Goal: Transaction & Acquisition: Book appointment/travel/reservation

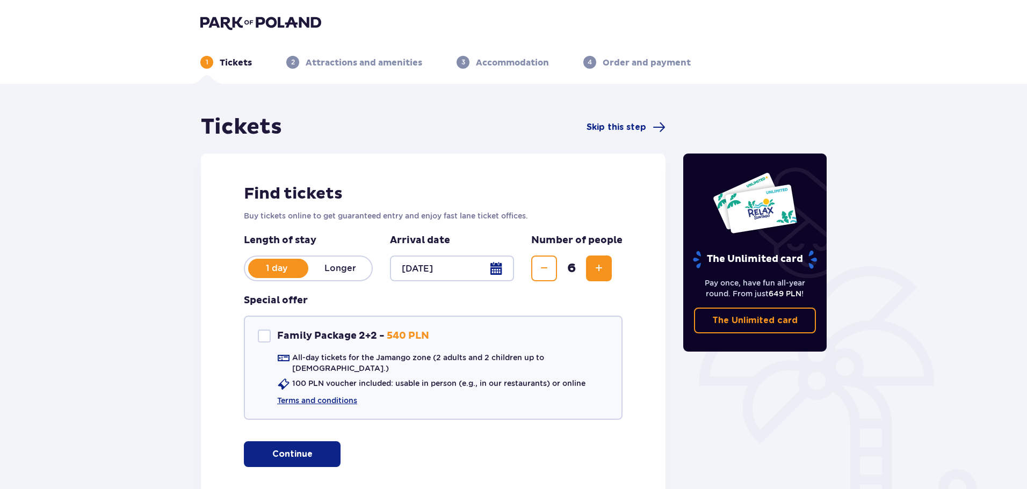
click at [19, 255] on div "Tickets Skip this step Find tickets Buy tickets online to get guaranteed entry …" at bounding box center [513, 323] width 1027 height 478
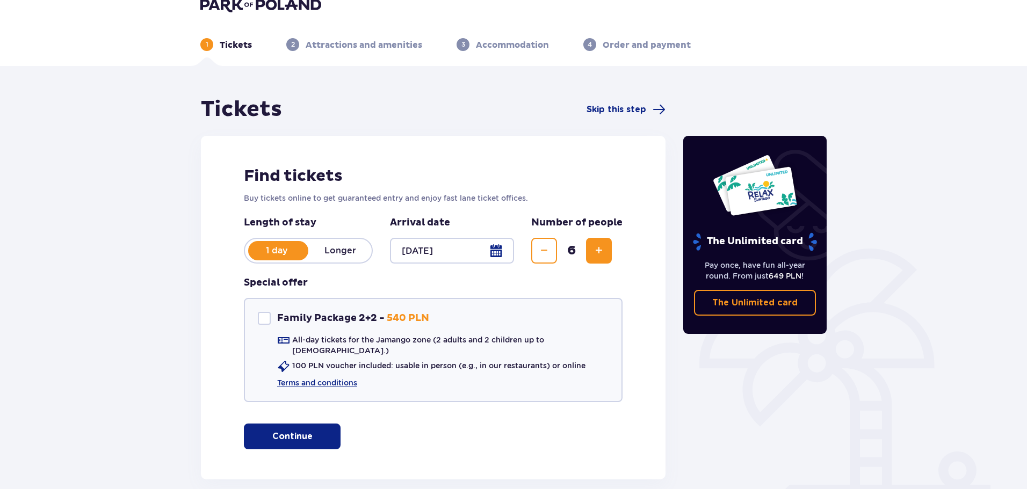
scroll to position [64, 0]
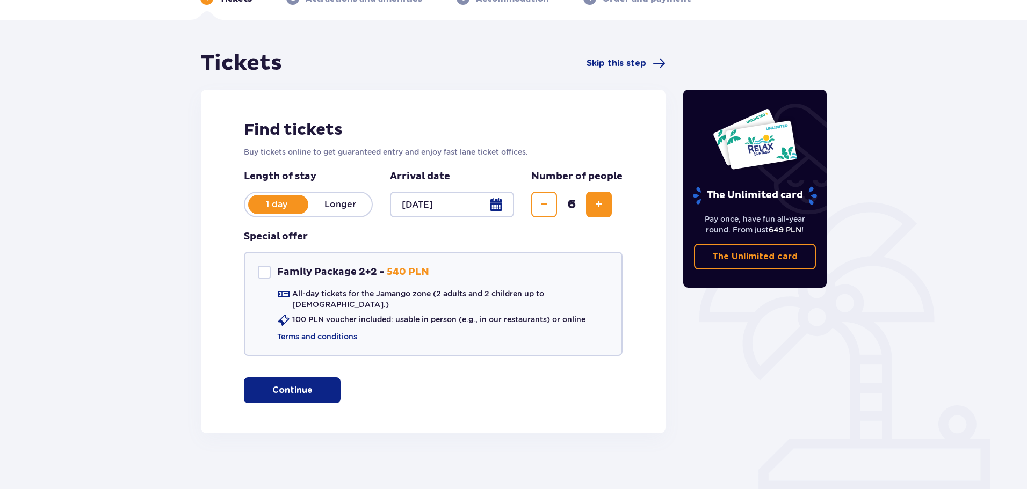
click at [304, 381] on button "Continue" at bounding box center [292, 391] width 97 height 26
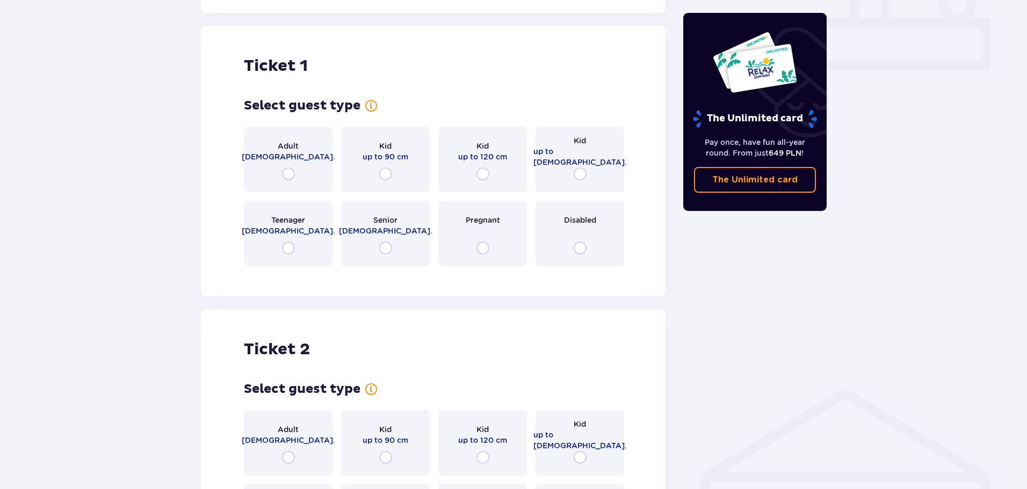
scroll to position [489, 0]
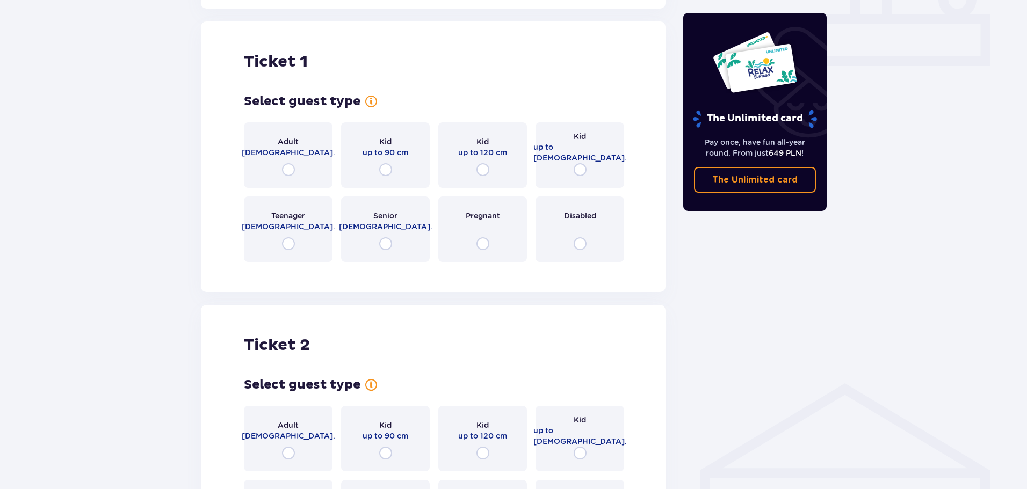
click at [292, 163] on input "radio" at bounding box center [288, 169] width 13 height 13
radio input "true"
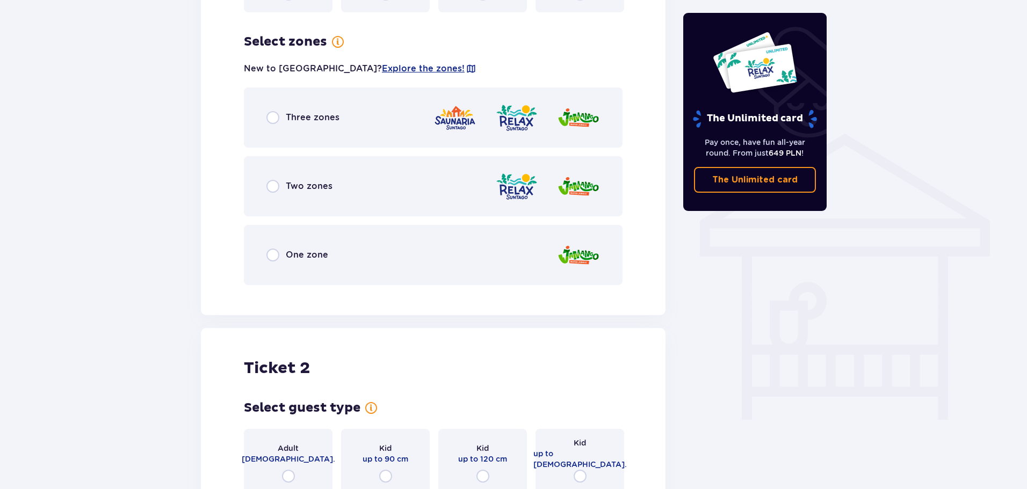
scroll to position [751, 0]
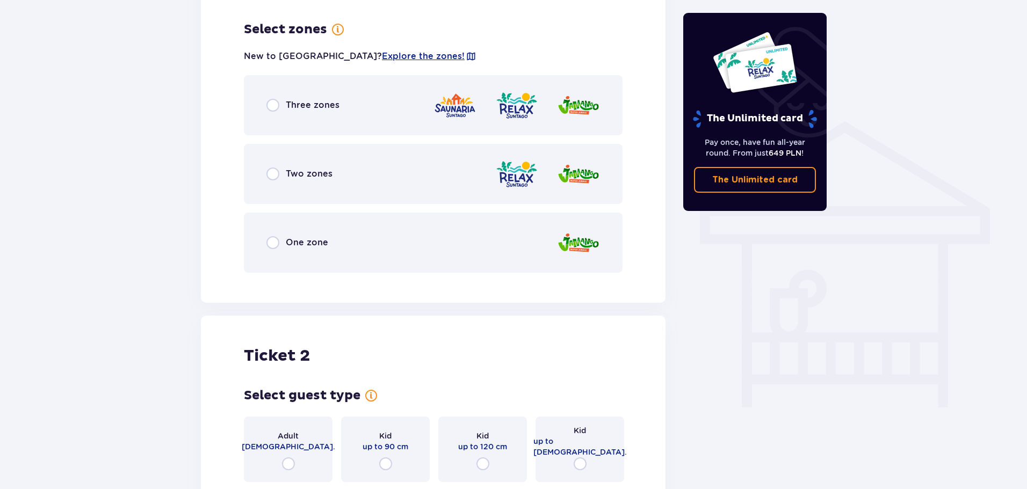
click at [279, 99] on input "radio" at bounding box center [272, 105] width 13 height 13
radio input "true"
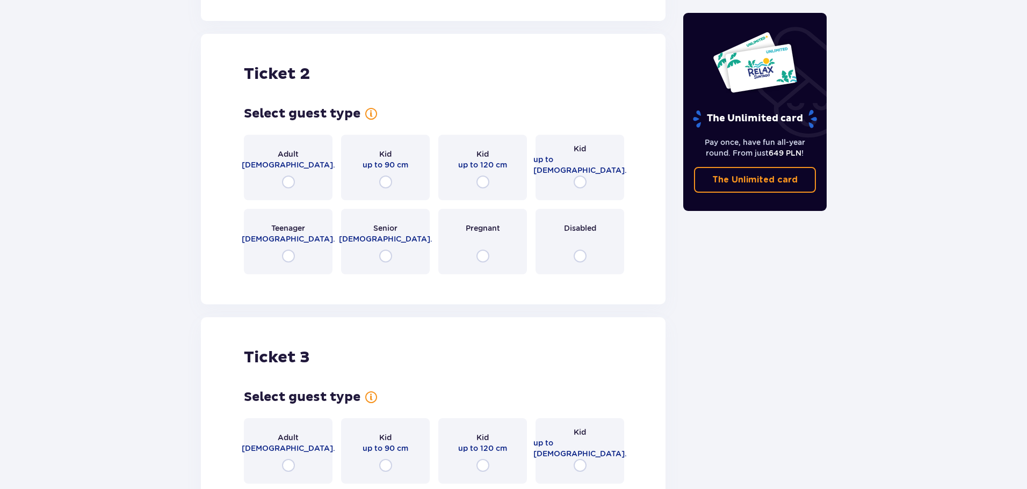
scroll to position [1343, 0]
click at [291, 175] on input "radio" at bounding box center [288, 181] width 13 height 13
radio input "true"
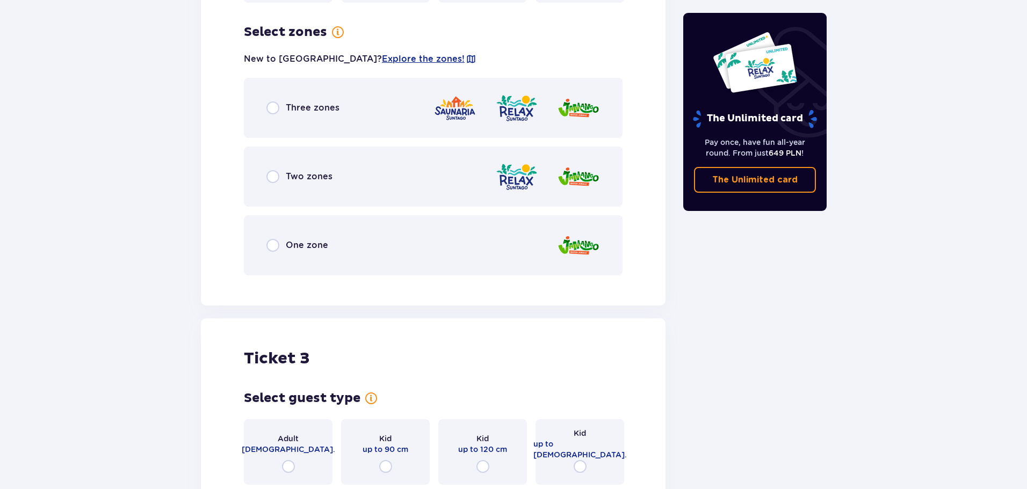
scroll to position [1616, 0]
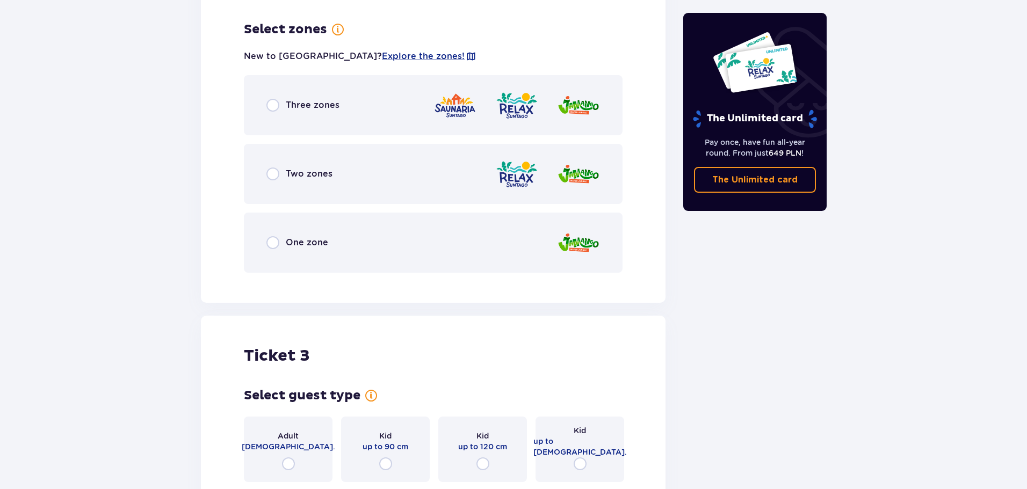
click at [270, 99] on input "radio" at bounding box center [272, 105] width 13 height 13
radio input "true"
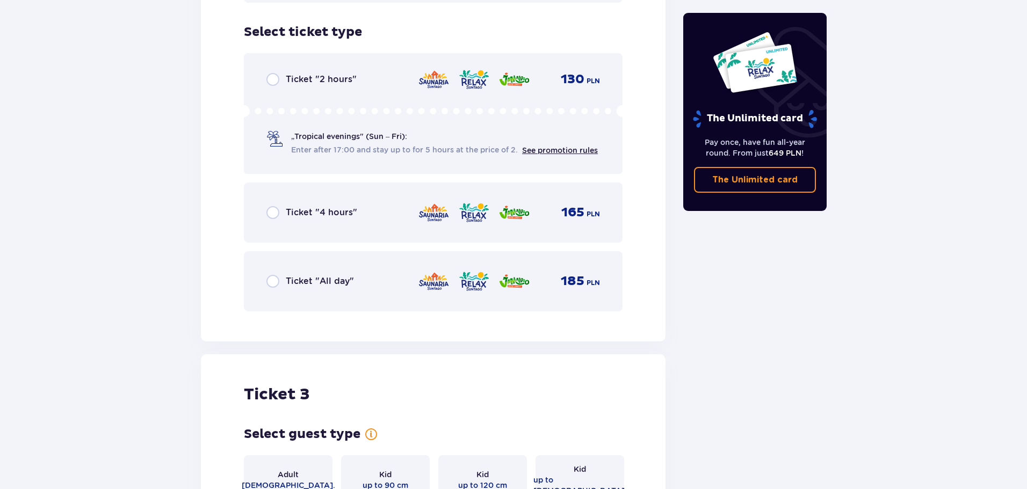
scroll to position [1889, 0]
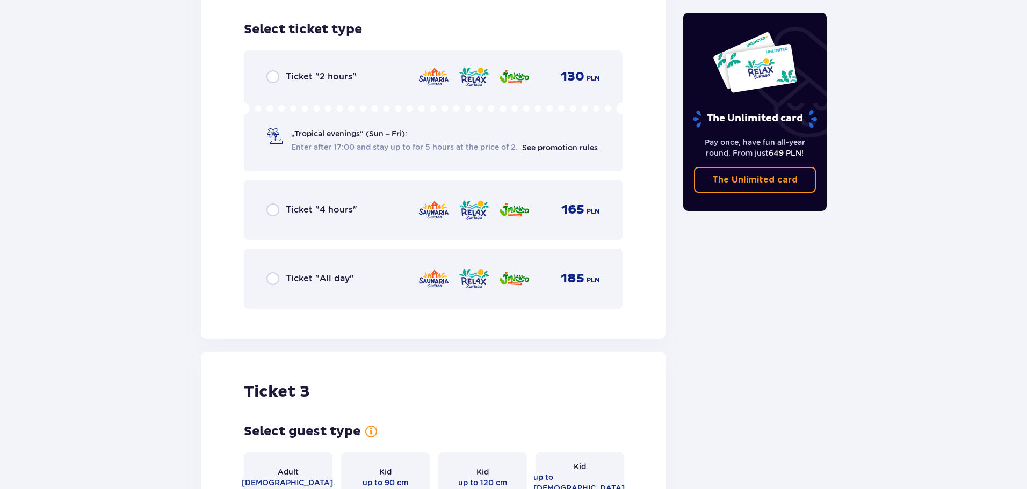
click at [274, 272] on input "radio" at bounding box center [272, 278] width 13 height 13
radio input "true"
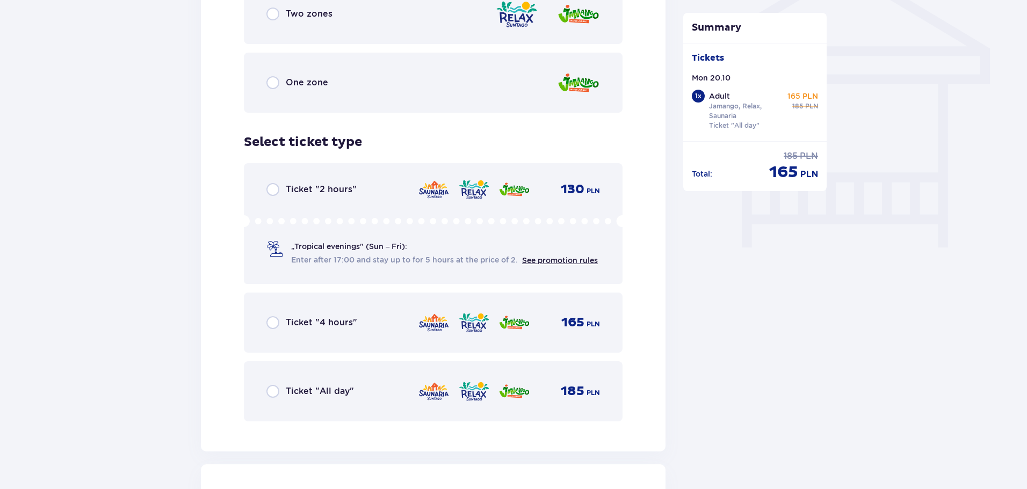
scroll to position [972, 0]
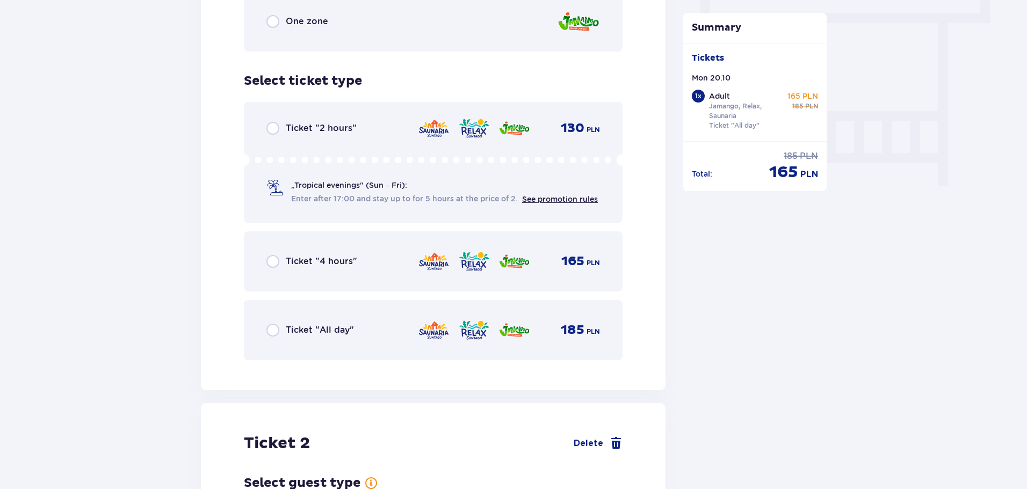
click at [271, 324] on input "radio" at bounding box center [272, 330] width 13 height 13
radio input "true"
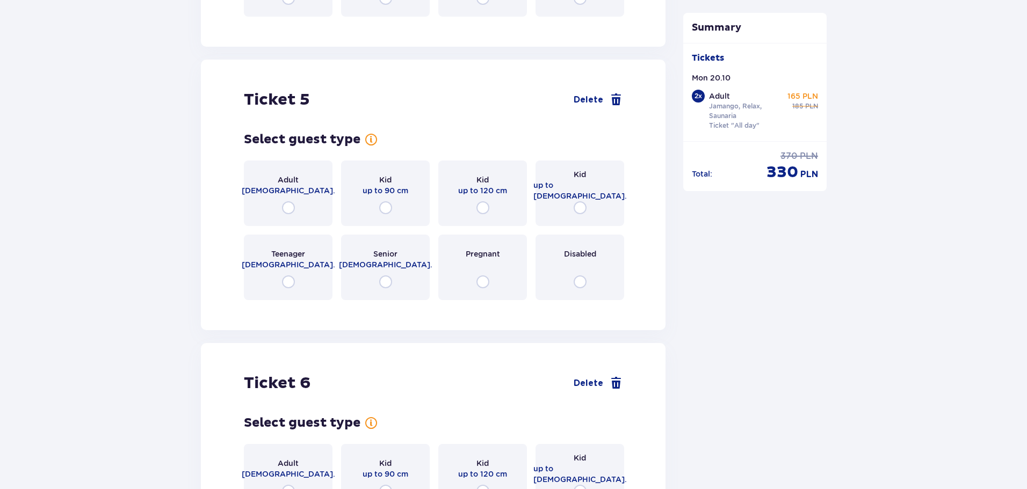
scroll to position [2810, 0]
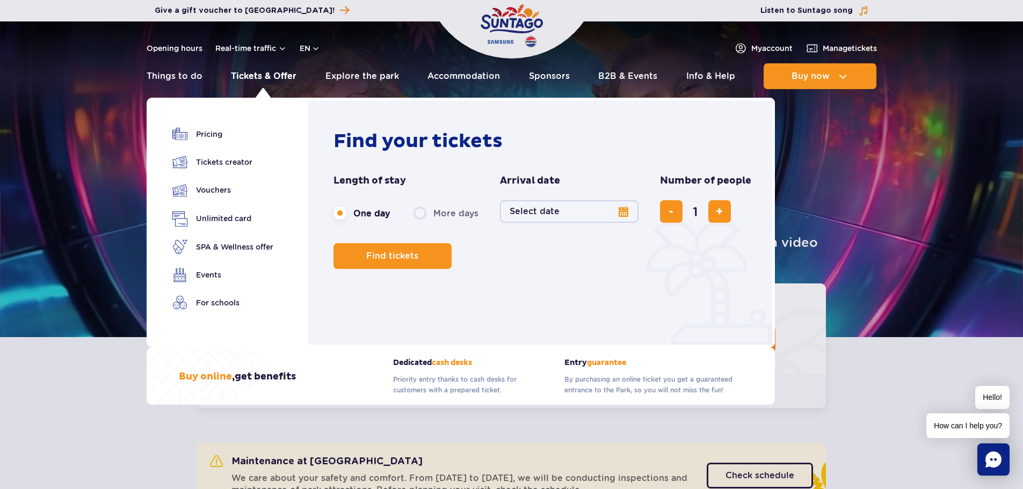
click at [295, 82] on link "Tickets & Offer" at bounding box center [264, 76] width 66 height 26
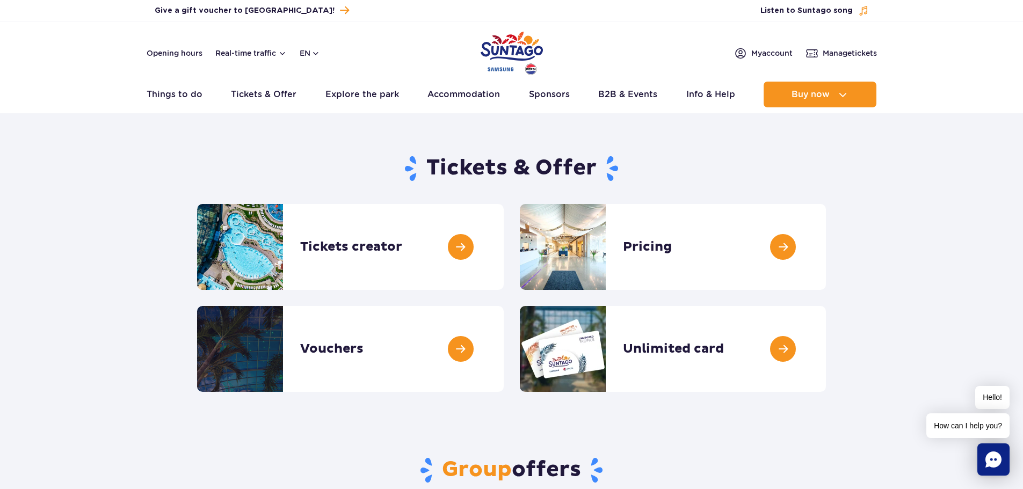
click at [532, 37] on img "Park of Poland" at bounding box center [512, 52] width 62 height 49
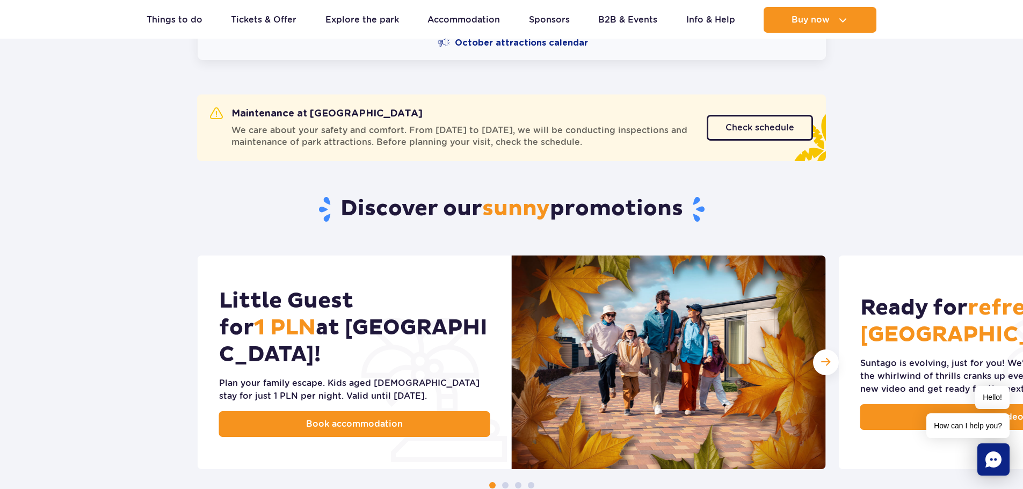
scroll to position [322, 0]
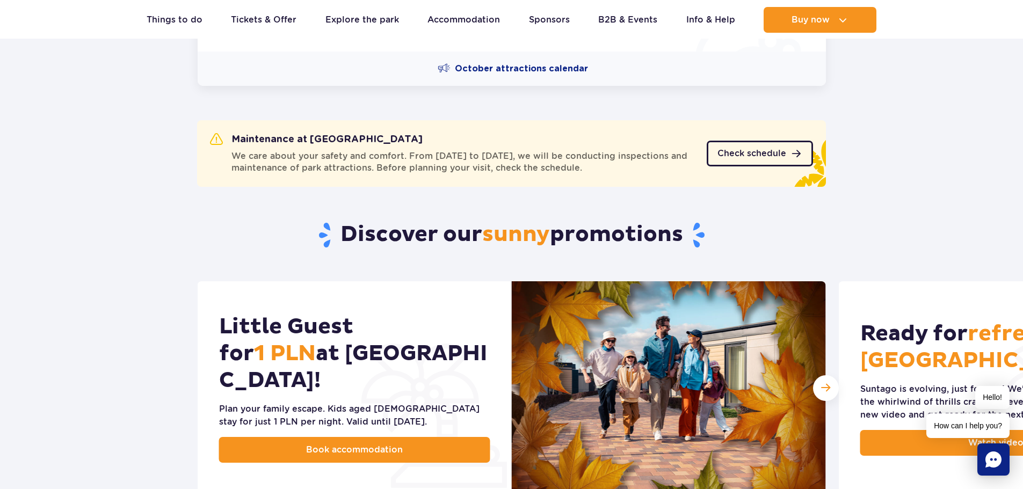
click at [735, 149] on span "Check schedule" at bounding box center [752, 153] width 69 height 9
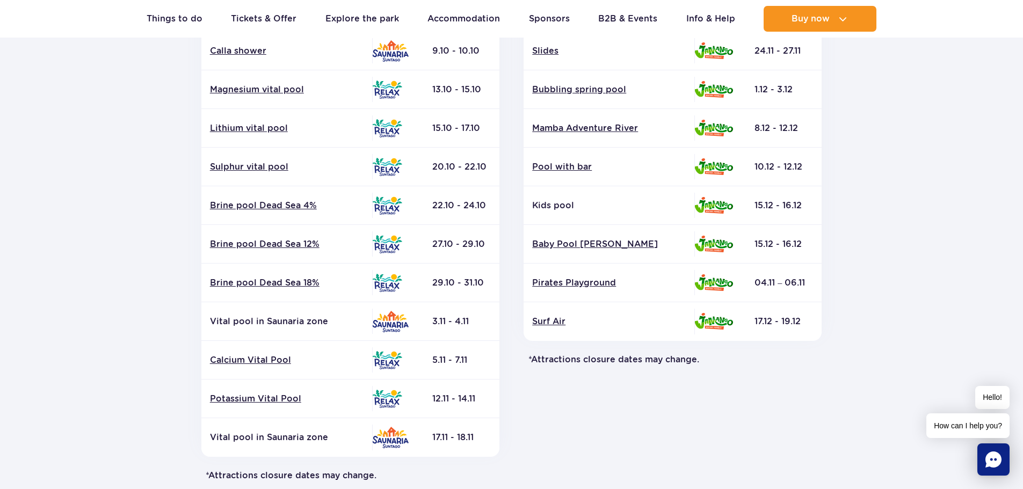
scroll to position [322, 0]
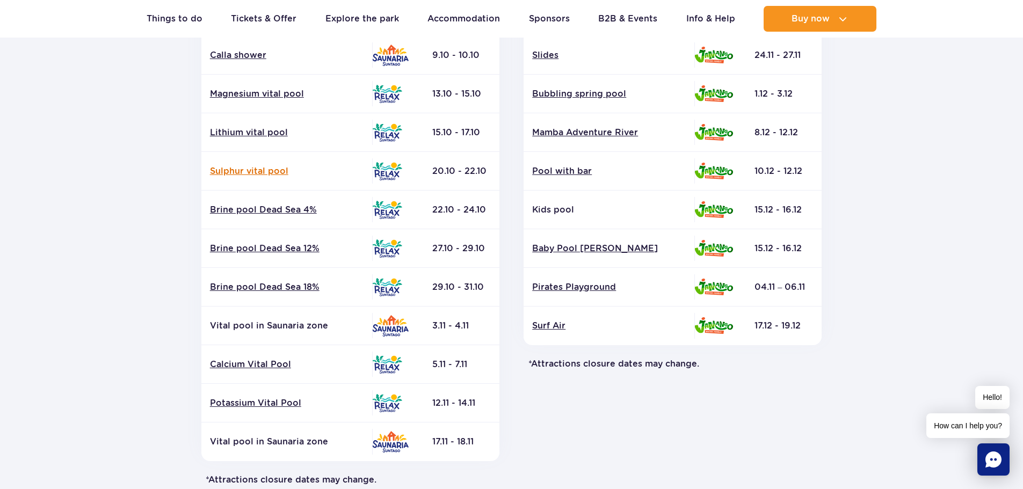
click at [271, 175] on link "Sulphur vital pool" at bounding box center [287, 171] width 154 height 12
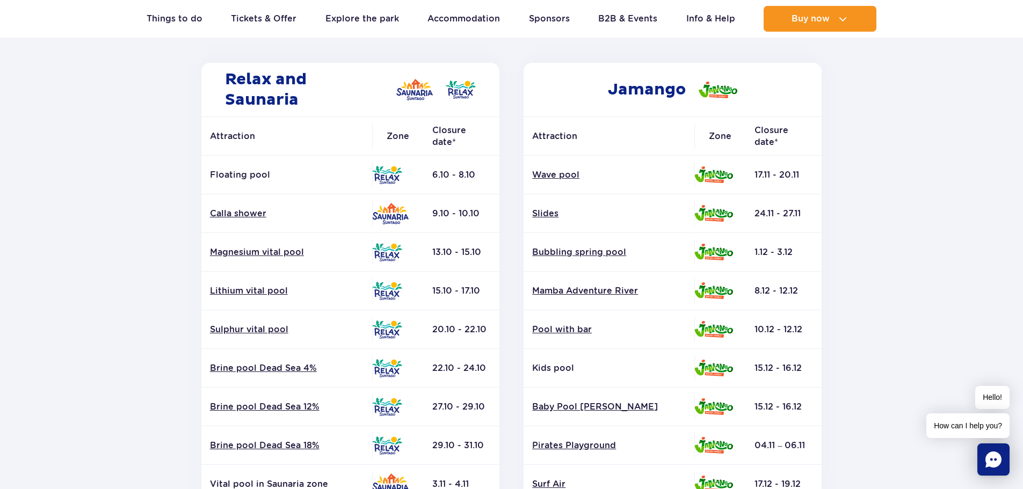
scroll to position [161, 0]
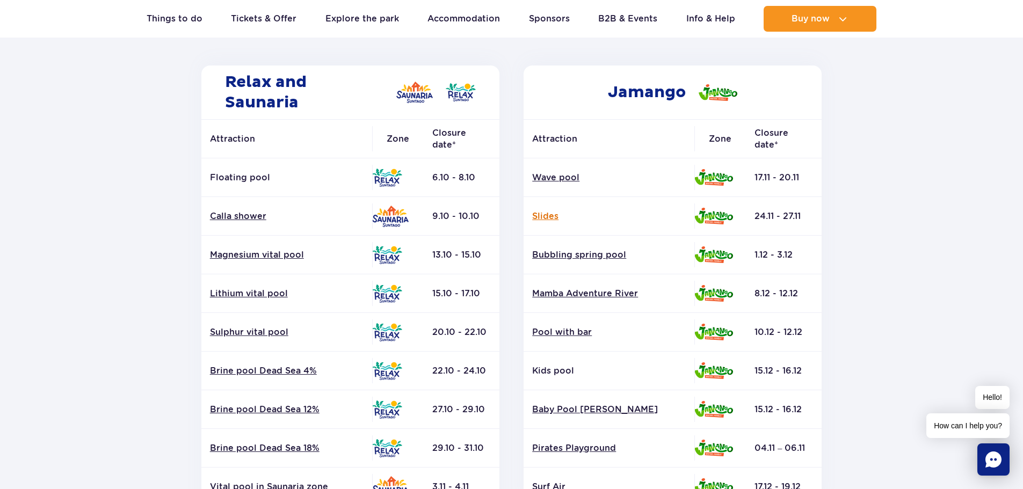
click at [546, 218] on link "Slides" at bounding box center [609, 217] width 154 height 12
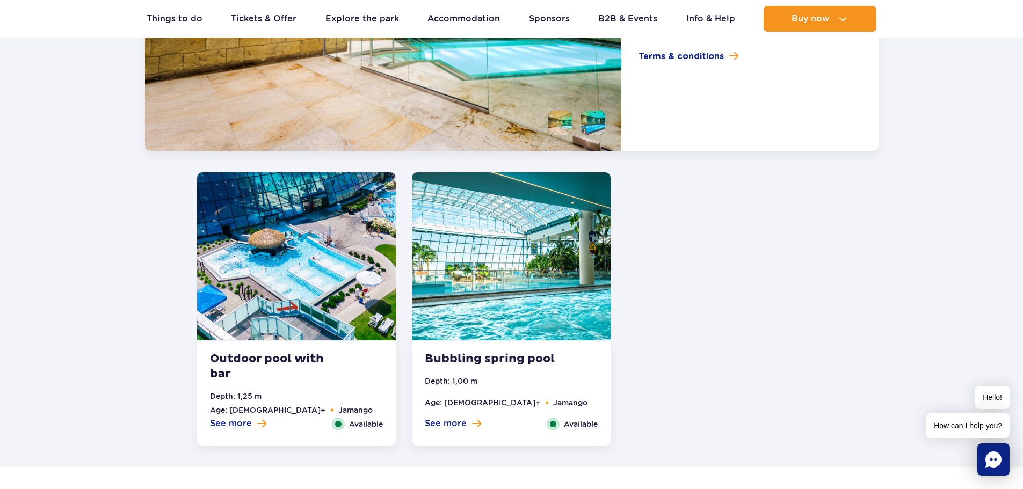
scroll to position [2099, 0]
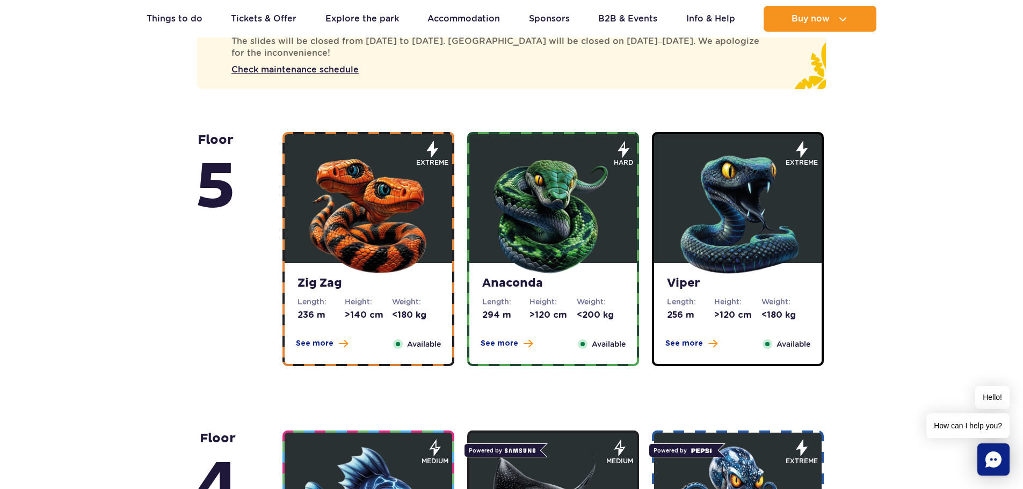
scroll to position [591, 0]
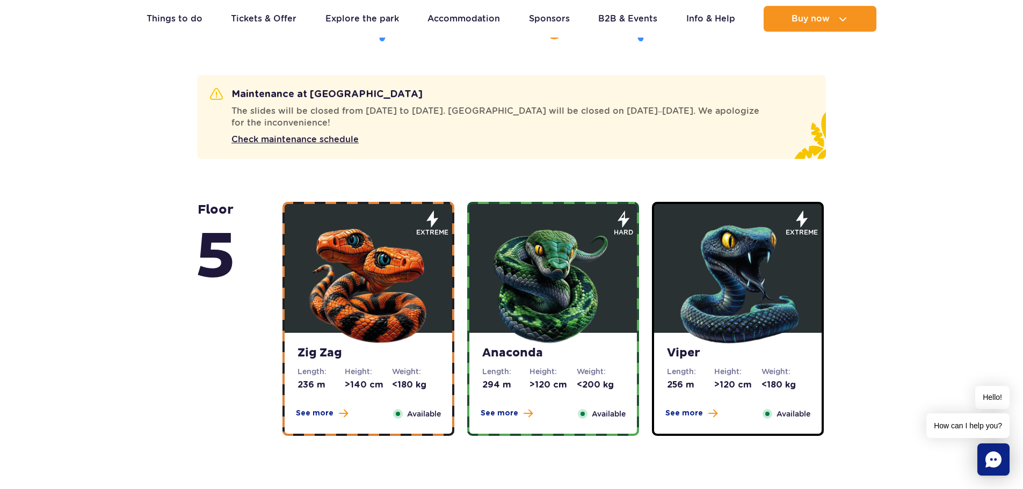
click at [401, 244] on img at bounding box center [368, 282] width 129 height 129
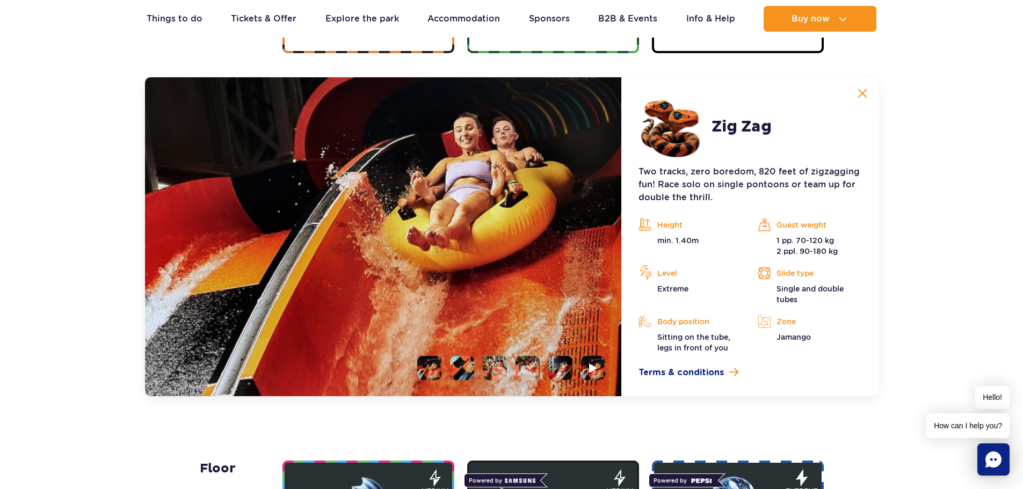
scroll to position [987, 0]
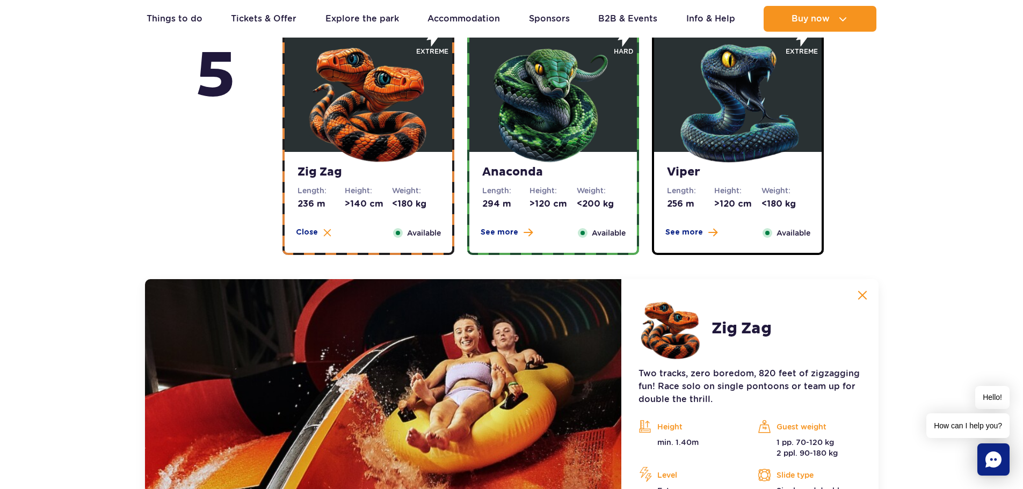
click at [673, 129] on figure at bounding box center [738, 87] width 168 height 129
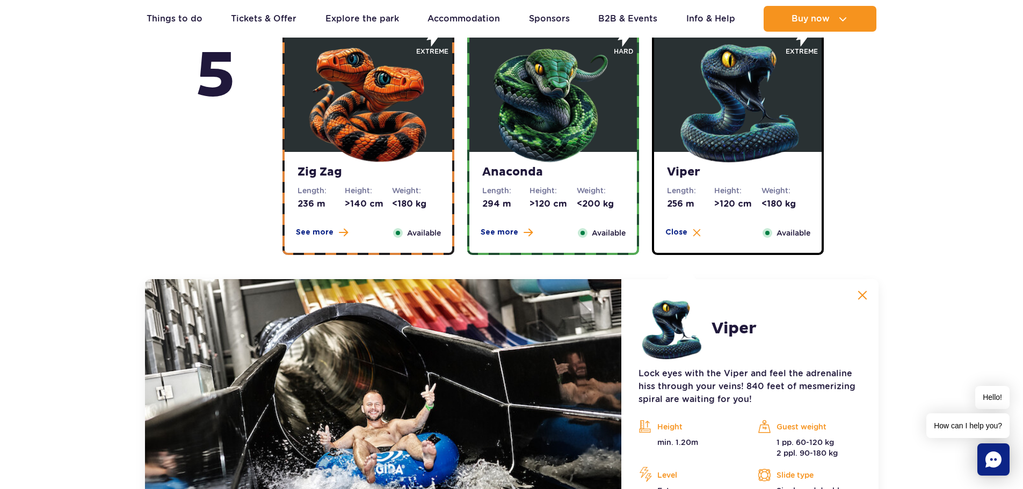
click at [555, 129] on img at bounding box center [553, 101] width 129 height 129
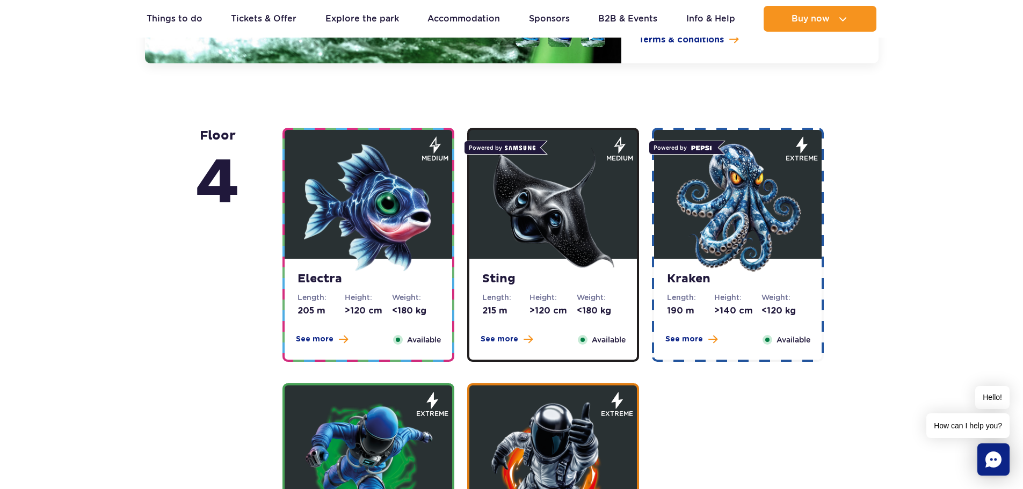
click at [398, 191] on img at bounding box center [368, 207] width 129 height 129
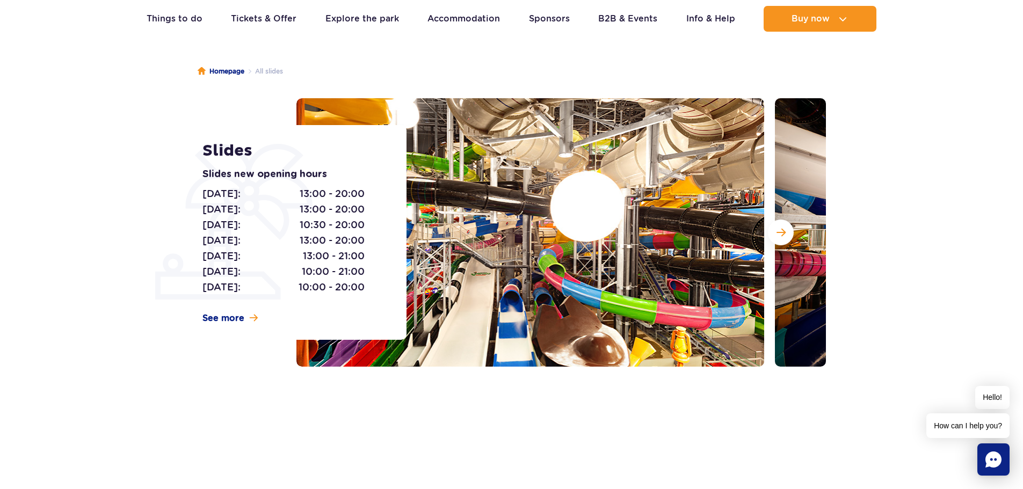
scroll to position [0, 0]
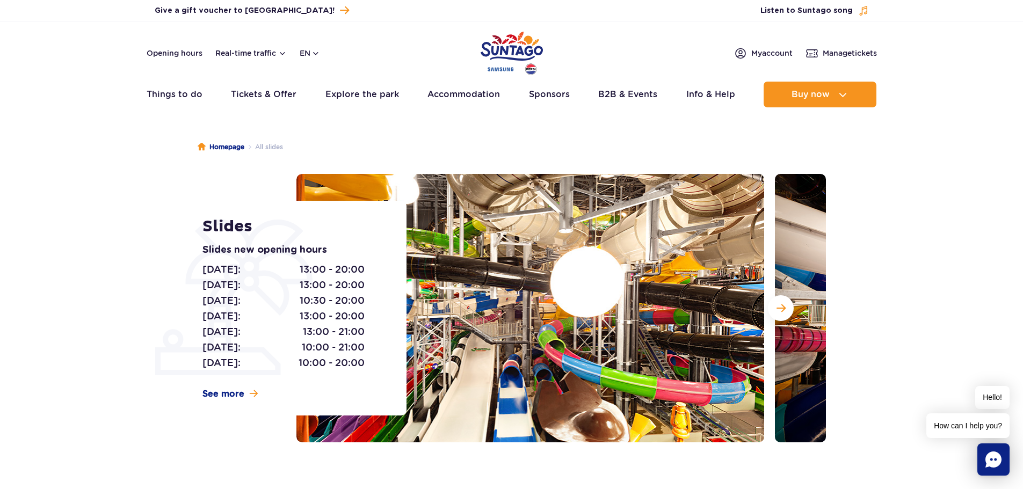
click at [523, 57] on img "Park of Poland" at bounding box center [512, 52] width 62 height 49
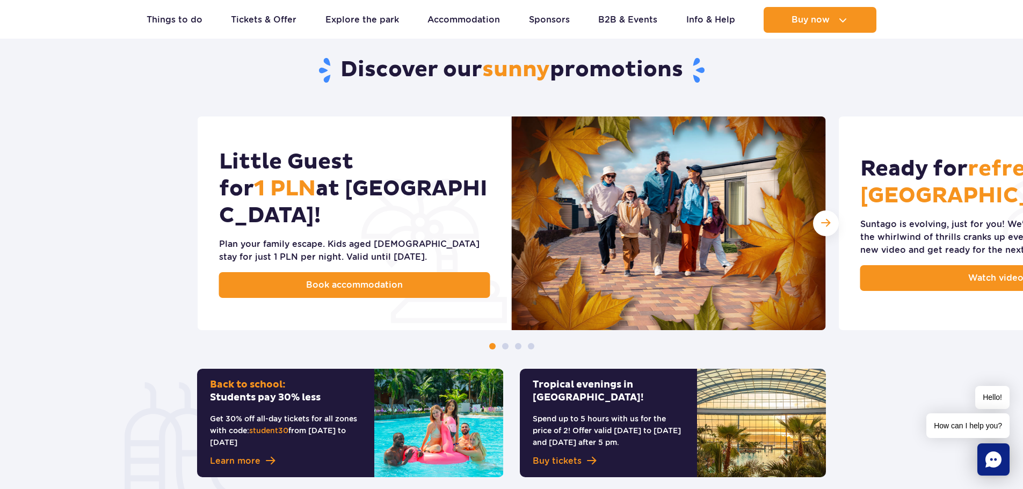
scroll to position [483, 0]
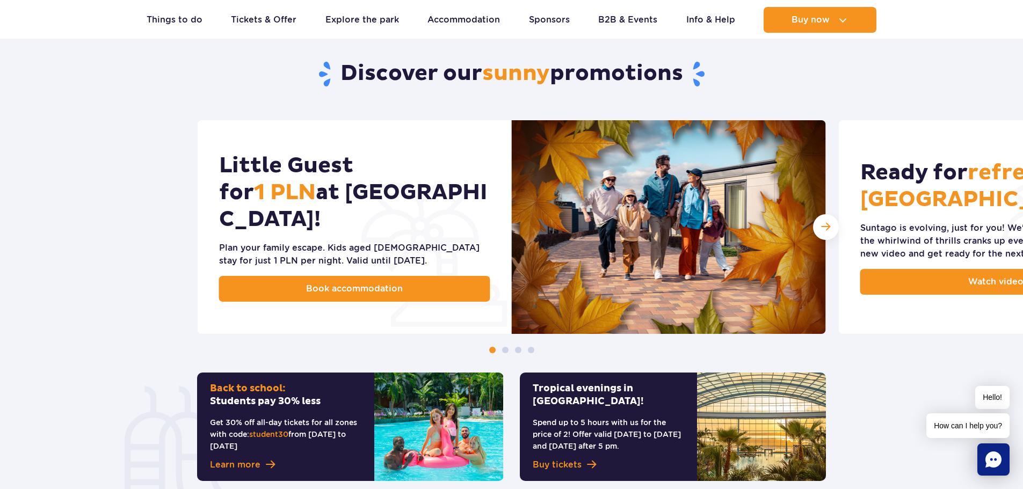
click at [505, 353] on span at bounding box center [505, 350] width 6 height 6
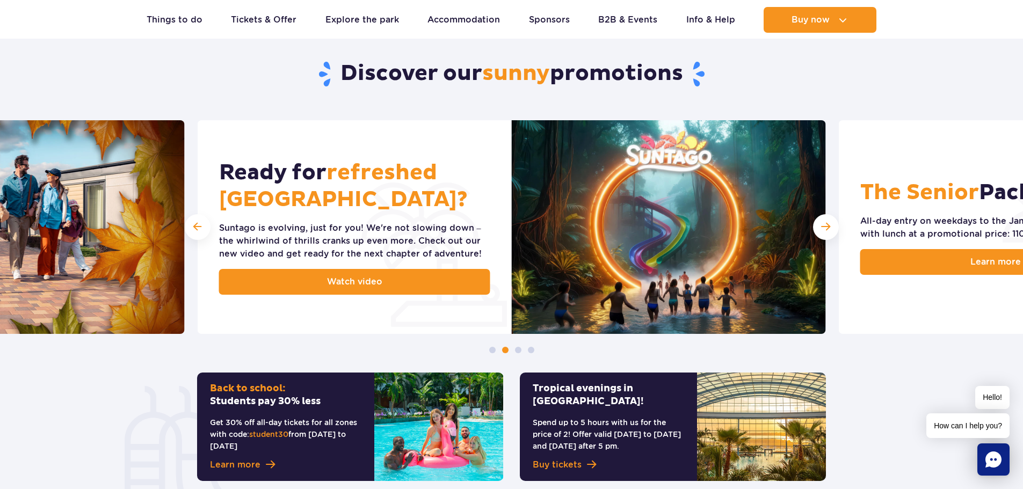
click at [519, 350] on span at bounding box center [518, 350] width 6 height 6
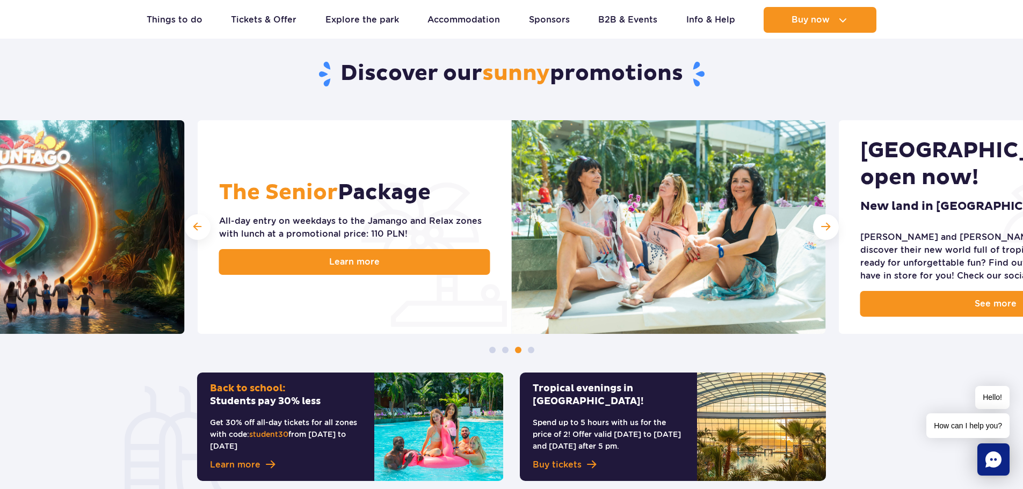
click at [531, 351] on span at bounding box center [531, 350] width 6 height 6
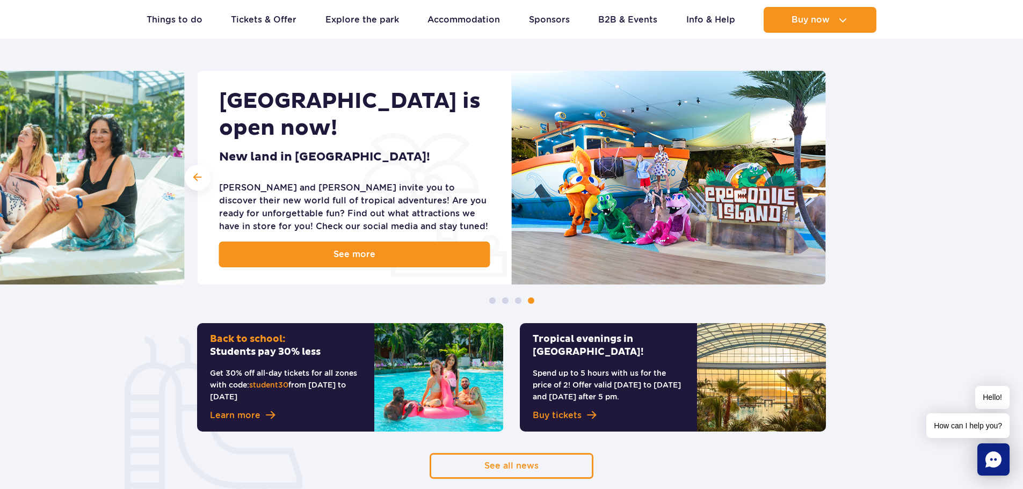
scroll to position [537, 0]
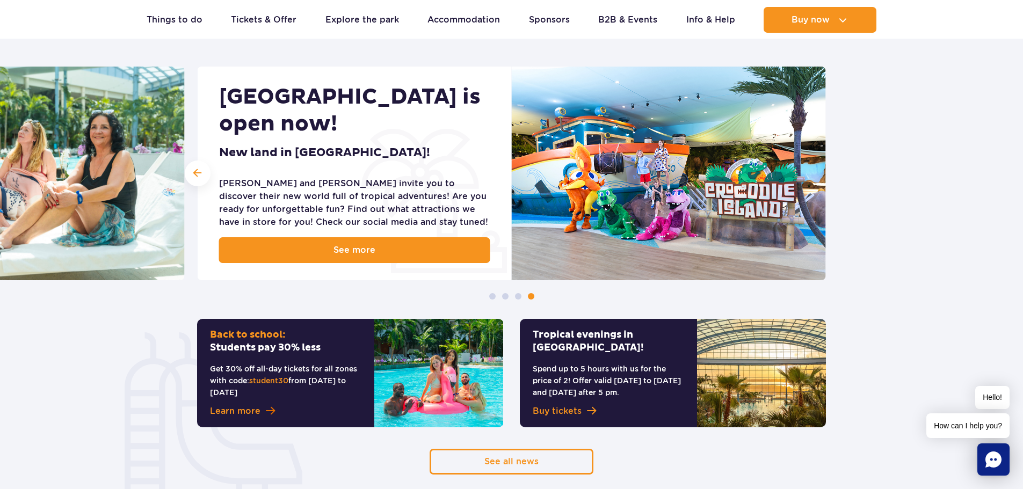
click at [266, 411] on span at bounding box center [270, 411] width 9 height 10
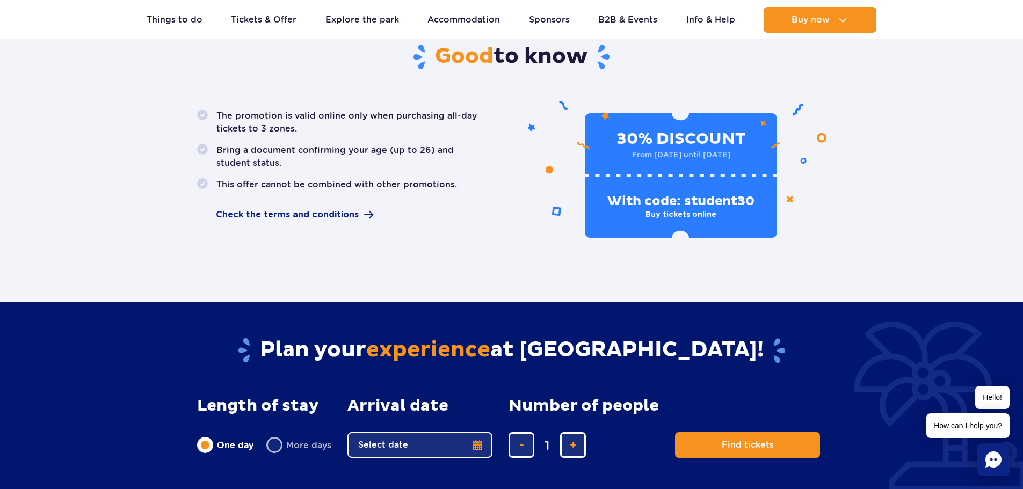
scroll to position [644, 0]
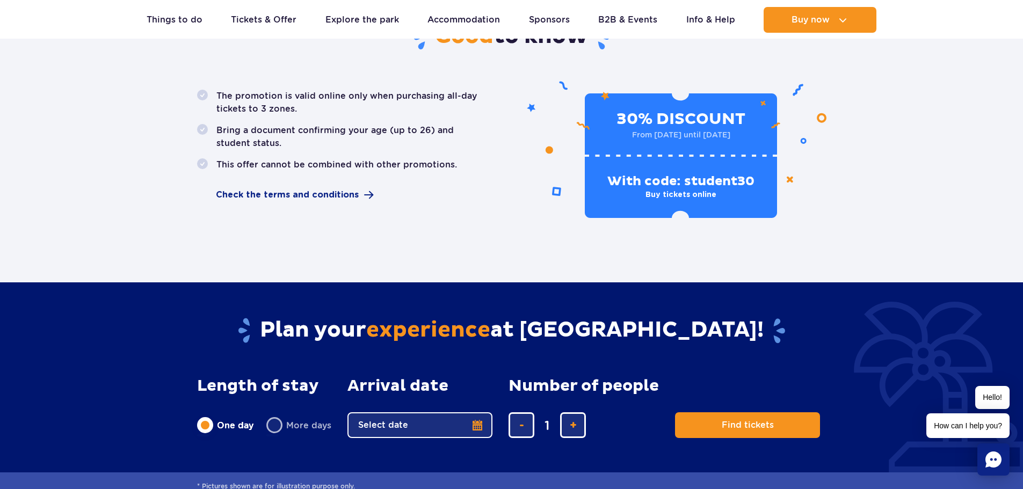
click at [353, 207] on div "The promotion is valid online only when purchasing all-day tickets to 3 zones. …" at bounding box center [341, 154] width 305 height 128
click at [351, 198] on span "Check the terms and conditions" at bounding box center [287, 195] width 143 height 13
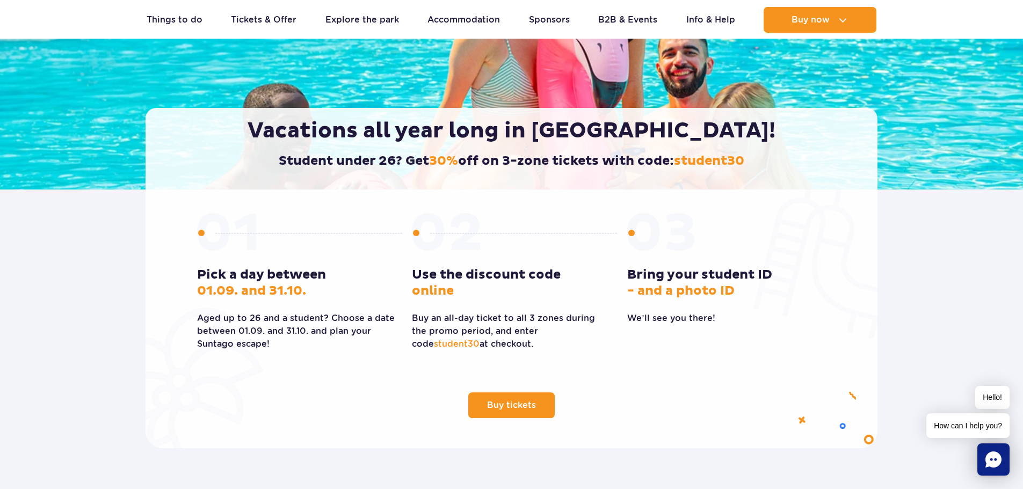
scroll to position [0, 0]
